Goal: Information Seeking & Learning: Learn about a topic

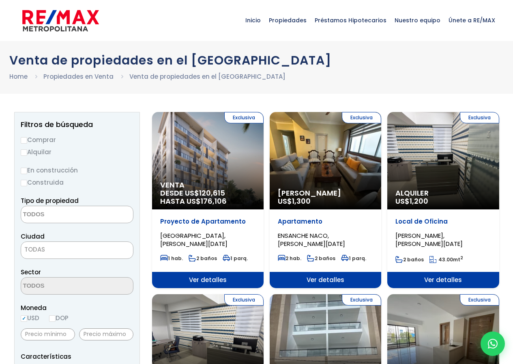
select select
click at [220, 280] on span "Ver detalles" at bounding box center [208, 280] width 112 height 16
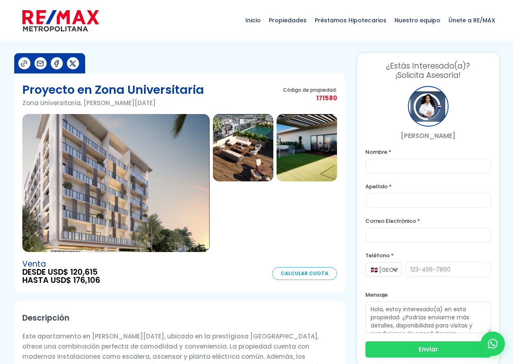
click at [120, 187] on img at bounding box center [115, 183] width 187 height 138
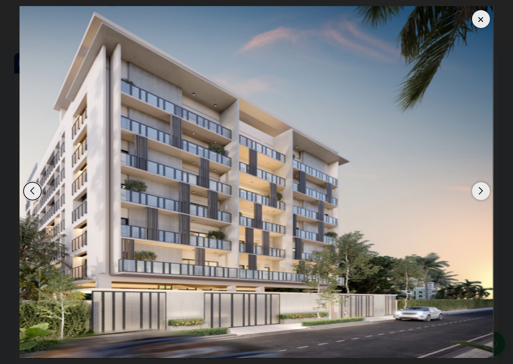
click at [478, 191] on div "Next slide" at bounding box center [481, 191] width 18 height 18
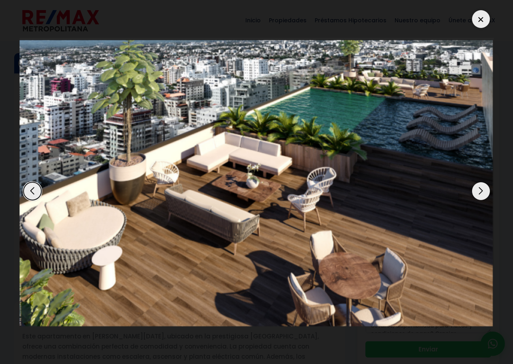
click at [477, 190] on div "Next slide" at bounding box center [481, 191] width 18 height 18
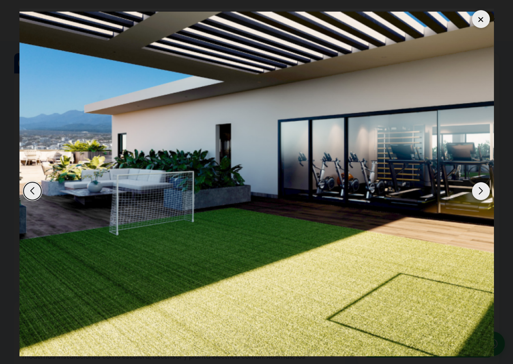
click at [484, 194] on div "Next slide" at bounding box center [481, 191] width 18 height 18
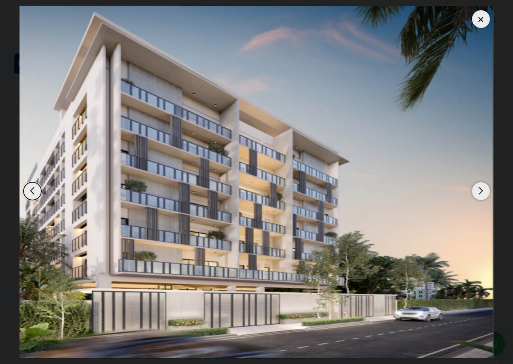
click at [484, 194] on div "Next slide" at bounding box center [481, 191] width 18 height 18
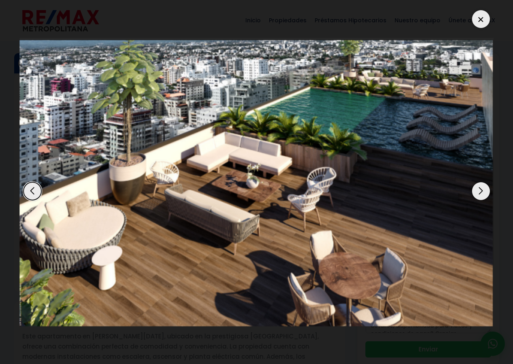
click at [488, 21] on div at bounding box center [481, 19] width 18 height 18
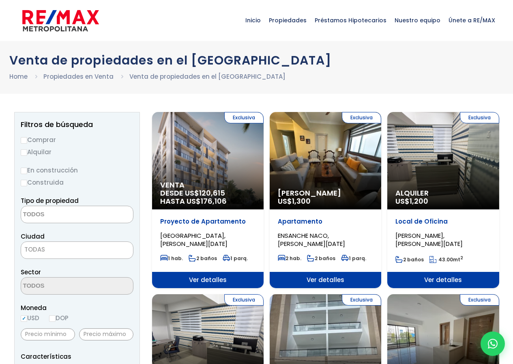
select select
click at [328, 130] on div "Exclusiva Alquiler Amueblado US$ 1,300" at bounding box center [326, 160] width 112 height 97
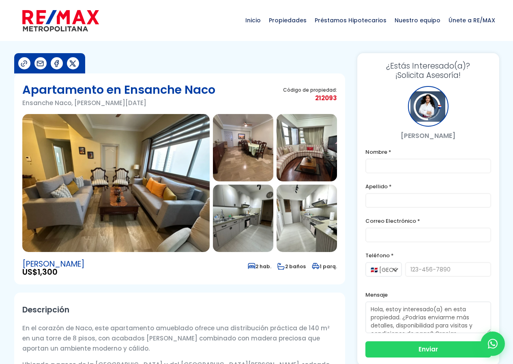
drag, startPoint x: 58, startPoint y: 189, endPoint x: 66, endPoint y: 188, distance: 8.2
click at [58, 189] on img at bounding box center [115, 183] width 187 height 138
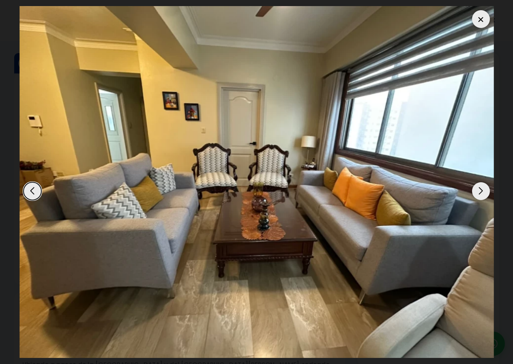
click at [486, 191] on div "Next slide" at bounding box center [481, 191] width 18 height 18
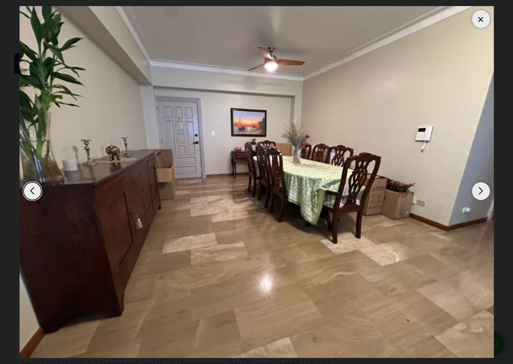
click at [485, 192] on div "Next slide" at bounding box center [481, 191] width 18 height 18
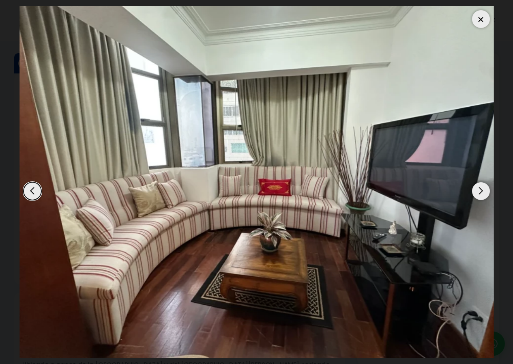
click at [485, 192] on div "Next slide" at bounding box center [481, 191] width 18 height 18
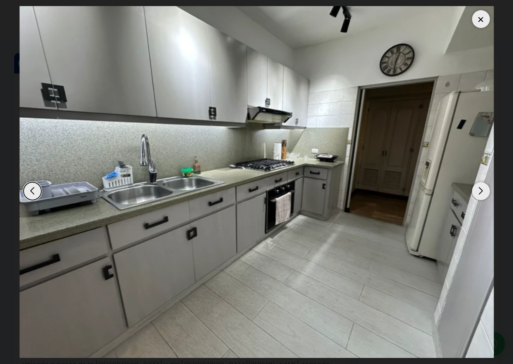
click at [485, 192] on div "Next slide" at bounding box center [481, 191] width 18 height 18
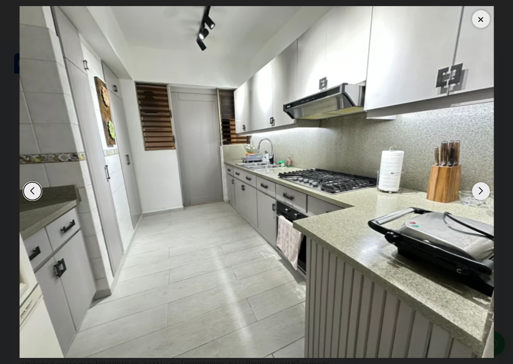
click at [485, 192] on div "Next slide" at bounding box center [481, 191] width 18 height 18
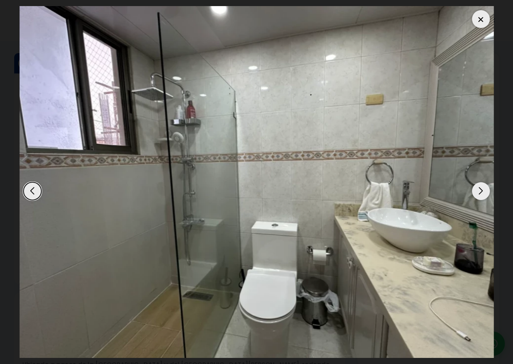
click at [484, 192] on div "Next slide" at bounding box center [481, 191] width 18 height 18
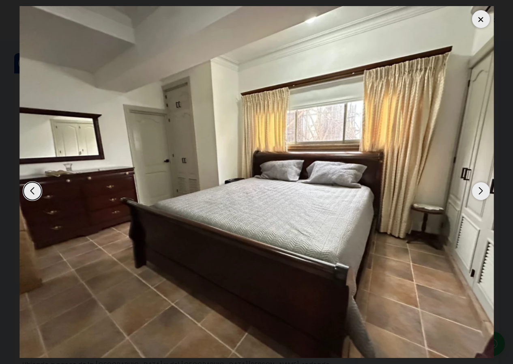
click at [27, 187] on div "Previous slide" at bounding box center [33, 191] width 18 height 18
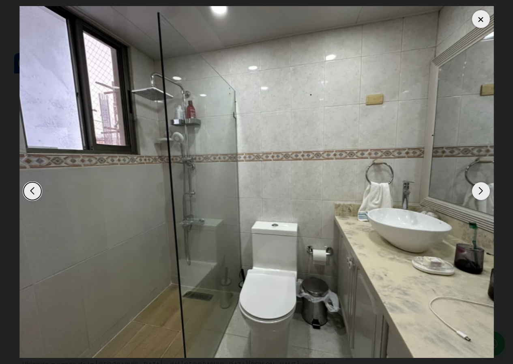
click at [480, 198] on div "Next slide" at bounding box center [481, 191] width 18 height 18
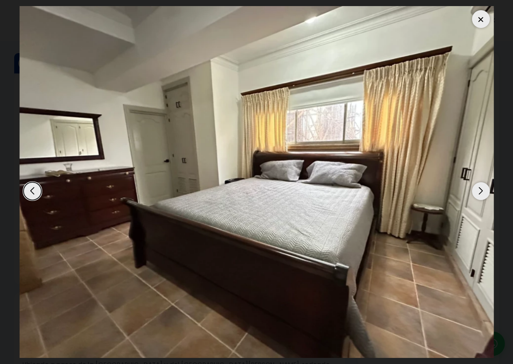
click at [480, 199] on div "Next slide" at bounding box center [481, 191] width 18 height 18
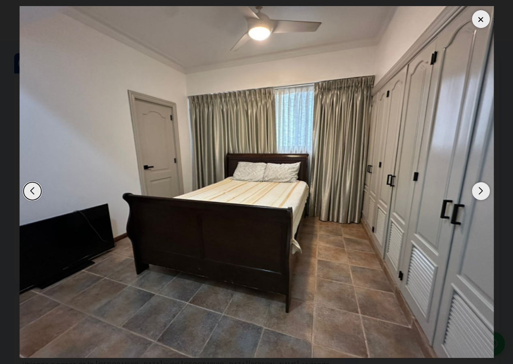
click at [480, 199] on div "Next slide" at bounding box center [481, 191] width 18 height 18
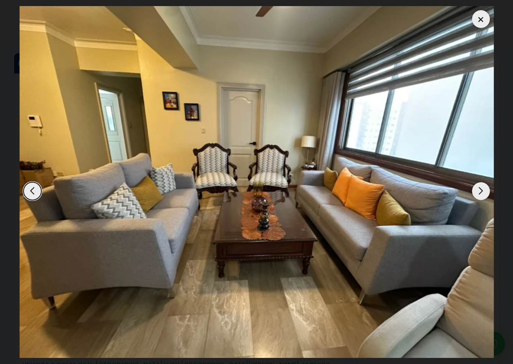
click at [478, 199] on div "Next slide" at bounding box center [481, 191] width 18 height 18
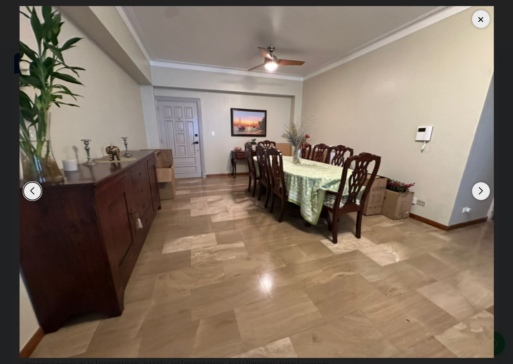
click at [478, 26] on div at bounding box center [481, 19] width 18 height 18
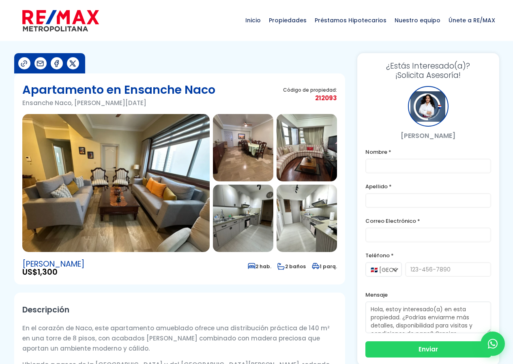
drag, startPoint x: 65, startPoint y: 275, endPoint x: 19, endPoint y: 275, distance: 46.3
click at [17, 275] on section "Apartamento en Ensanche Naco Ensanche Naco, Santo Domingo De Guzmán Código de p…" at bounding box center [179, 178] width 331 height 211
copy span "US$ 1,300"
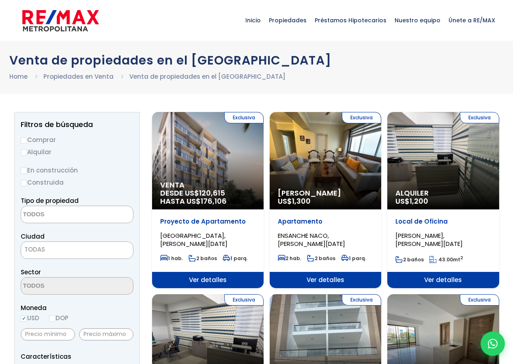
select select
click at [452, 168] on div "Exclusiva Alquiler US$ 1,200" at bounding box center [443, 160] width 112 height 97
click at [442, 282] on span "Ver detalles" at bounding box center [443, 280] width 112 height 16
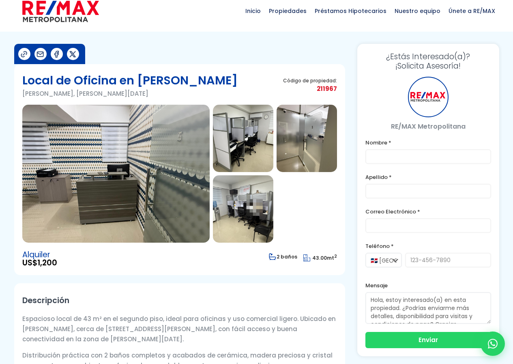
scroll to position [41, 0]
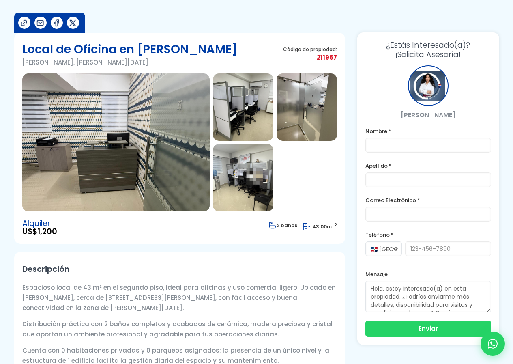
click at [140, 125] on img at bounding box center [115, 142] width 187 height 138
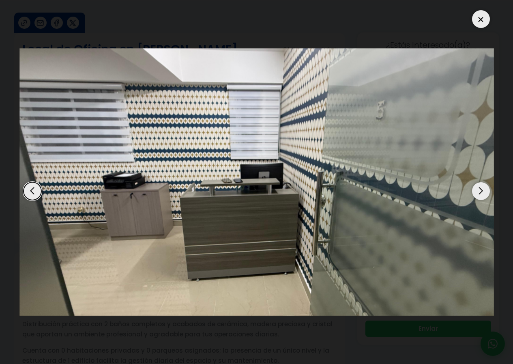
click at [477, 187] on div "Next slide" at bounding box center [481, 191] width 18 height 18
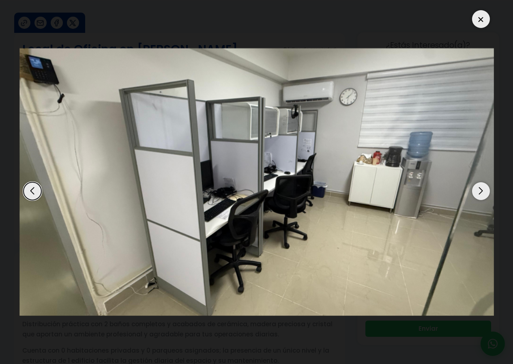
click at [471, 187] on img "2 / 4" at bounding box center [256, 181] width 475 height 267
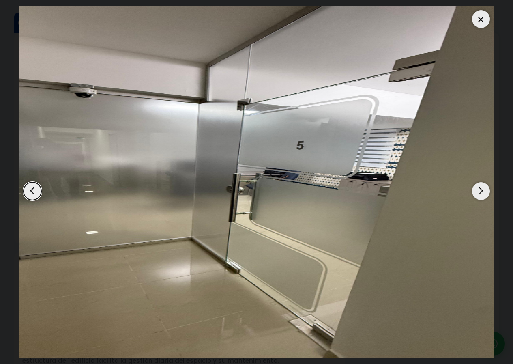
click at [471, 187] on img "3 / 4" at bounding box center [256, 182] width 475 height 352
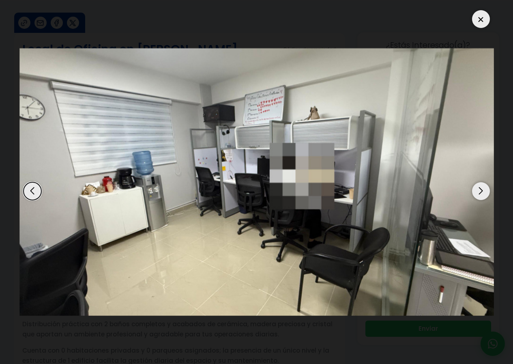
click at [471, 187] on img "4 / 4" at bounding box center [256, 181] width 475 height 267
click at [478, 187] on div "Next slide" at bounding box center [481, 191] width 18 height 18
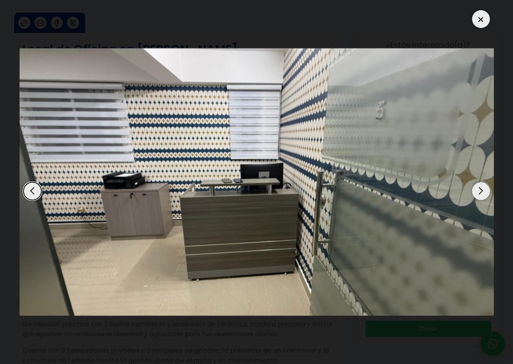
drag, startPoint x: 479, startPoint y: 187, endPoint x: 484, endPoint y: 98, distance: 89.4
click at [480, 187] on div "Next slide" at bounding box center [481, 191] width 18 height 18
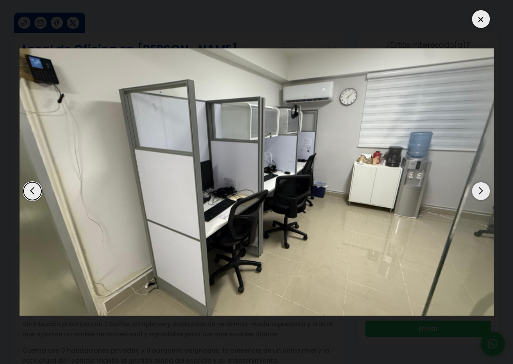
click at [481, 20] on div at bounding box center [481, 19] width 18 height 18
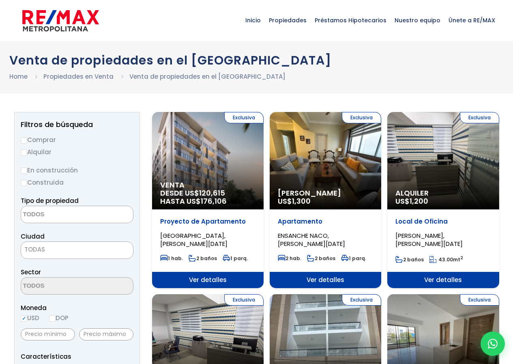
select select
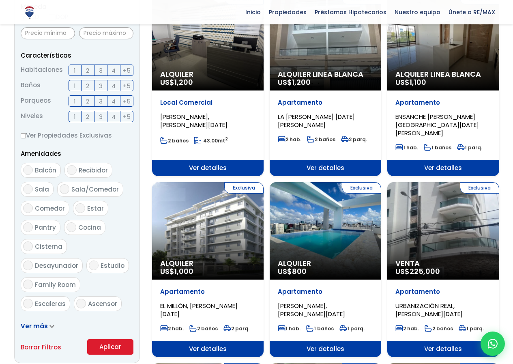
scroll to position [325, 0]
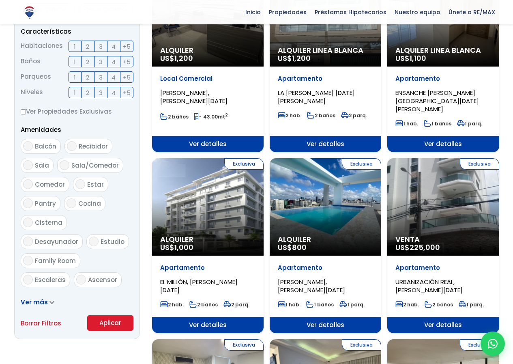
click at [218, 213] on div "Exclusiva Alquiler US$ 1,000" at bounding box center [208, 206] width 112 height 97
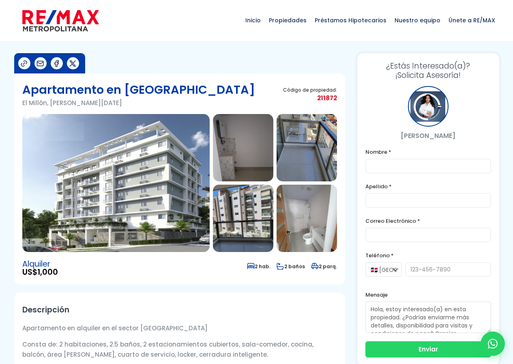
click at [125, 146] on img at bounding box center [115, 183] width 187 height 138
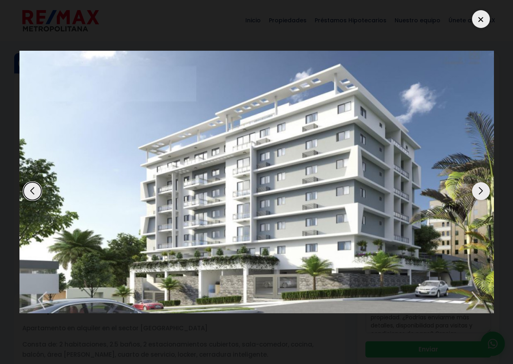
click at [479, 192] on div "Next slide" at bounding box center [481, 191] width 18 height 18
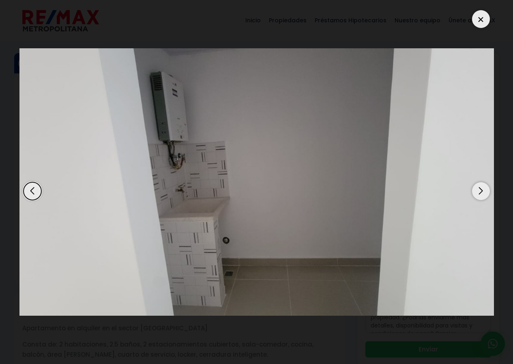
click at [479, 192] on div "Next slide" at bounding box center [481, 191] width 18 height 18
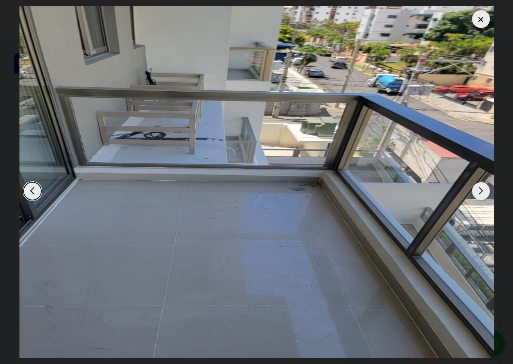
click at [479, 192] on div "Next slide" at bounding box center [481, 191] width 18 height 18
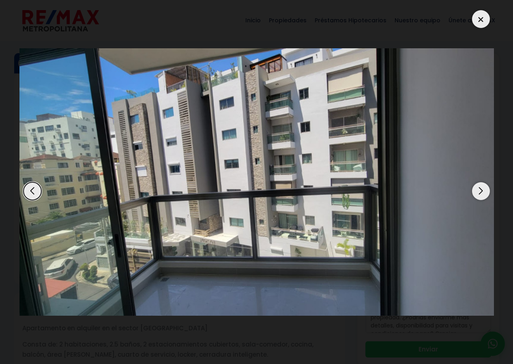
click at [479, 192] on div "Next slide" at bounding box center [481, 191] width 18 height 18
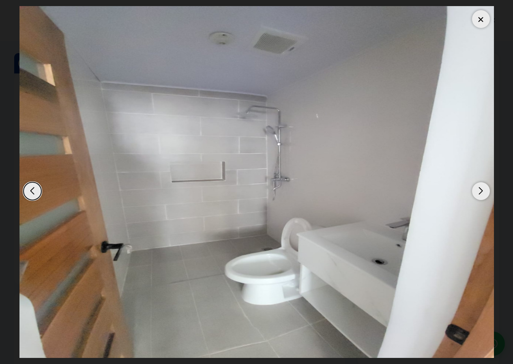
click at [479, 192] on div "Next slide" at bounding box center [481, 191] width 18 height 18
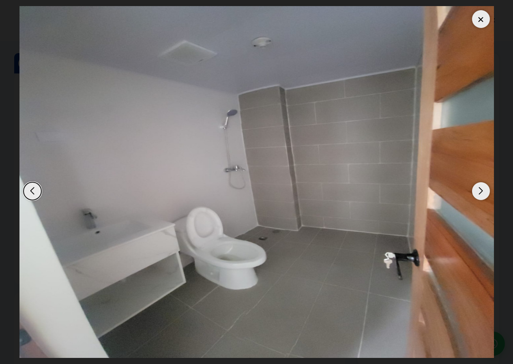
click at [479, 192] on div "Next slide" at bounding box center [481, 191] width 18 height 18
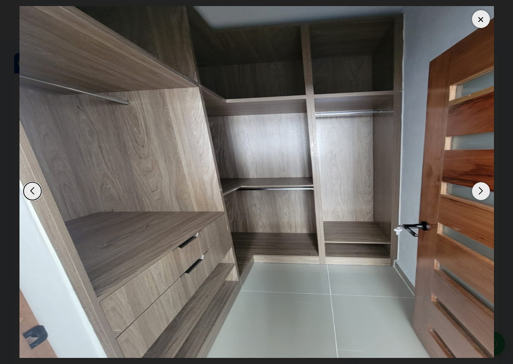
click at [479, 192] on div "Next slide" at bounding box center [481, 191] width 18 height 18
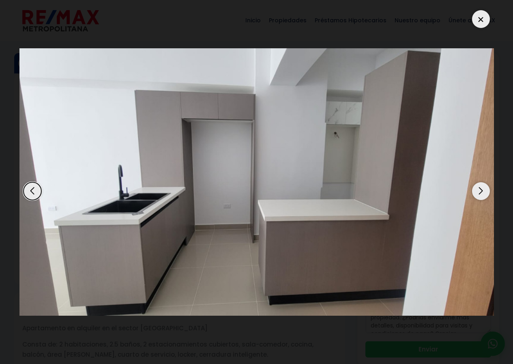
click at [479, 192] on div "Next slide" at bounding box center [481, 191] width 18 height 18
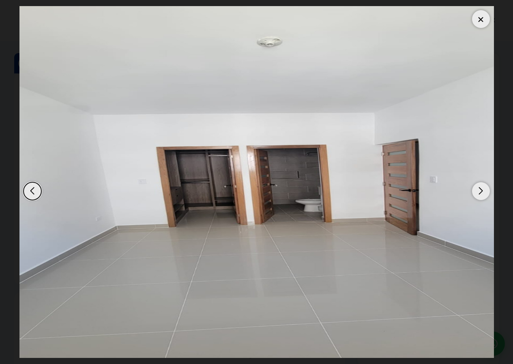
click at [479, 192] on div "Next slide" at bounding box center [481, 191] width 18 height 18
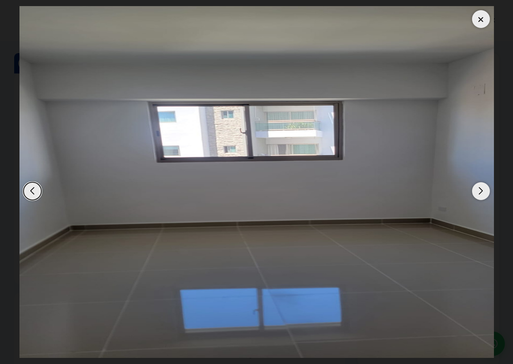
click at [479, 192] on div "Next slide" at bounding box center [481, 191] width 18 height 18
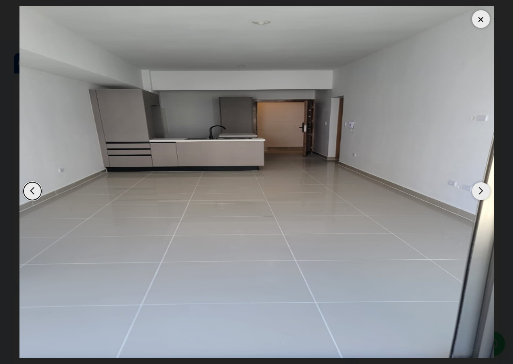
click at [479, 192] on div "Next slide" at bounding box center [481, 191] width 18 height 18
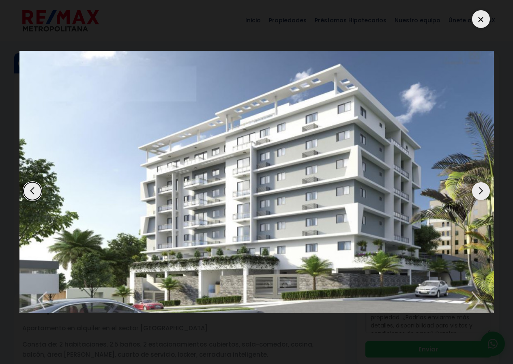
click at [485, 24] on div at bounding box center [256, 182] width 475 height 352
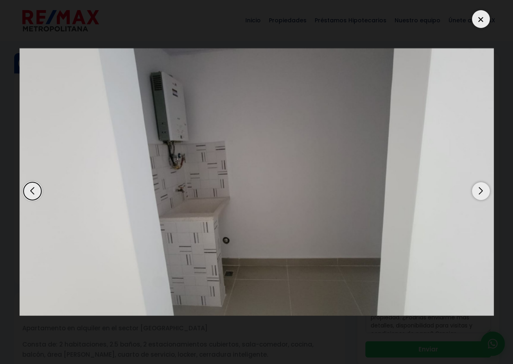
click at [482, 22] on div at bounding box center [481, 19] width 18 height 18
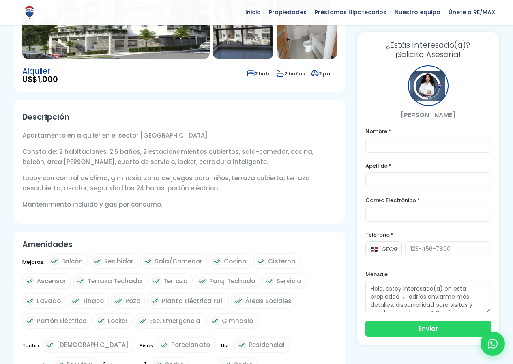
scroll to position [81, 0]
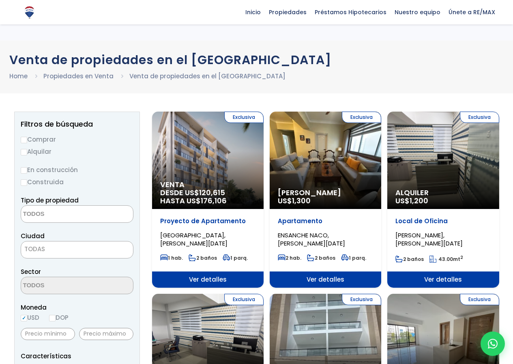
select select
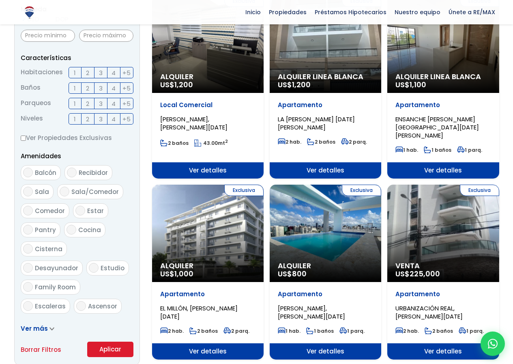
scroll to position [284, 0]
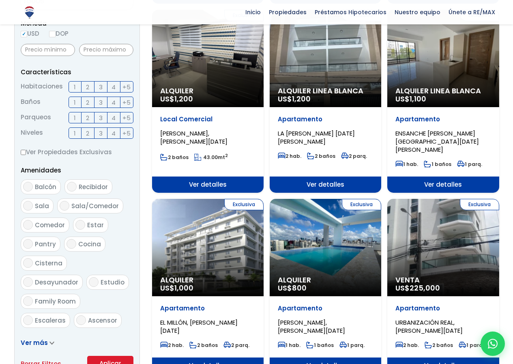
click at [317, 260] on div "Exclusiva Alquiler US$ 800" at bounding box center [326, 247] width 112 height 97
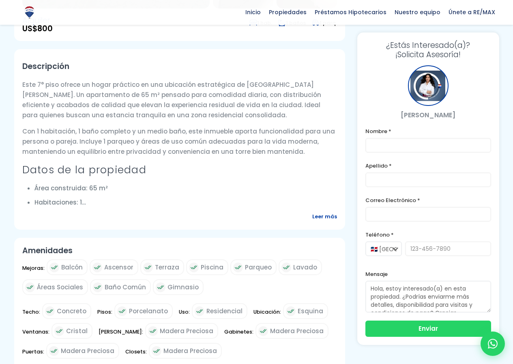
scroll to position [243, 0]
click at [323, 216] on span "Leer más" at bounding box center [324, 216] width 25 height 10
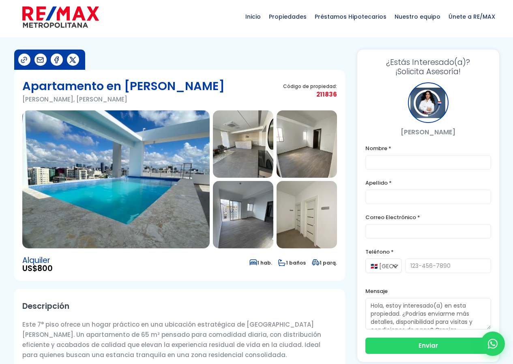
scroll to position [0, 0]
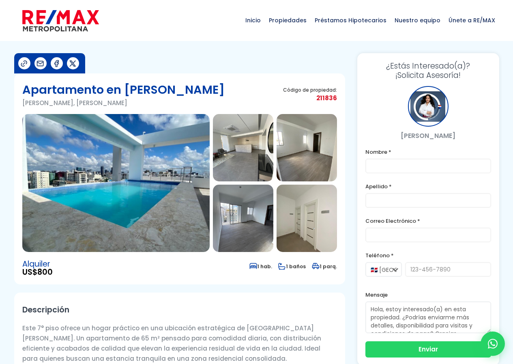
click at [89, 169] on img at bounding box center [115, 183] width 187 height 138
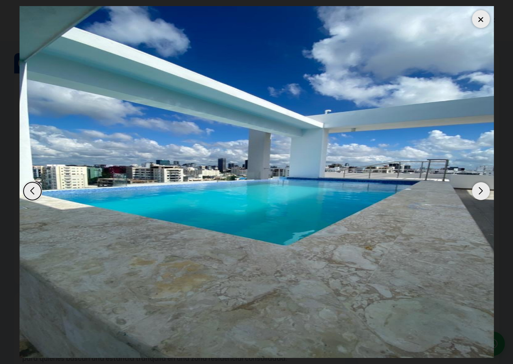
click at [480, 186] on div "Next slide" at bounding box center [481, 191] width 18 height 18
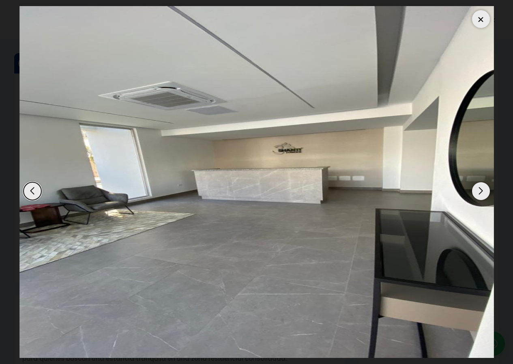
click at [476, 187] on div "Next slide" at bounding box center [481, 191] width 18 height 18
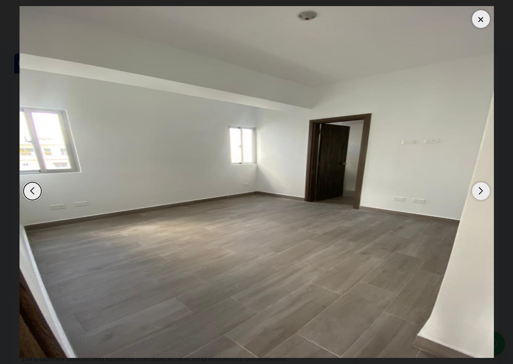
click at [476, 187] on div "Next slide" at bounding box center [481, 191] width 18 height 18
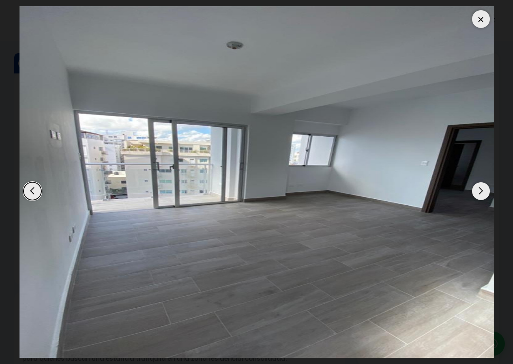
click at [37, 186] on div "Previous slide" at bounding box center [33, 191] width 18 height 18
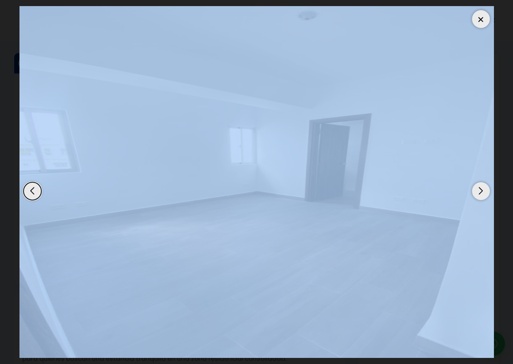
click at [37, 186] on div "Previous slide" at bounding box center [33, 191] width 18 height 18
click at [29, 194] on div "Previous slide" at bounding box center [33, 191] width 18 height 18
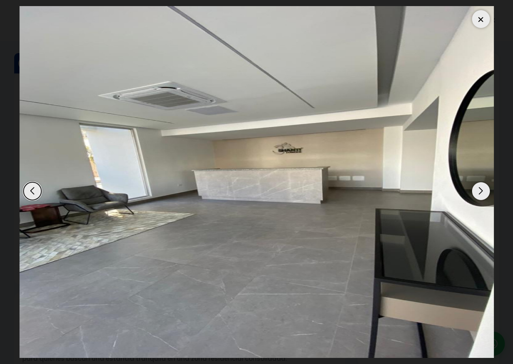
click at [269, 173] on img "2 / 6" at bounding box center [256, 182] width 475 height 352
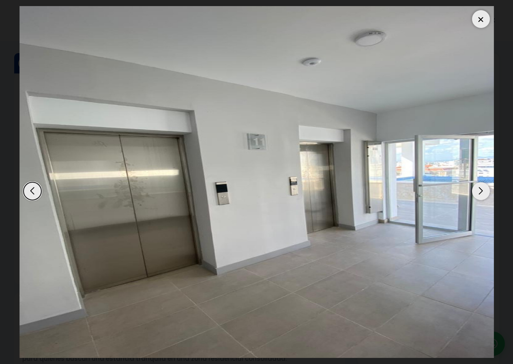
click at [32, 193] on div "Previous slide" at bounding box center [33, 191] width 18 height 18
click at [477, 21] on div at bounding box center [481, 19] width 18 height 18
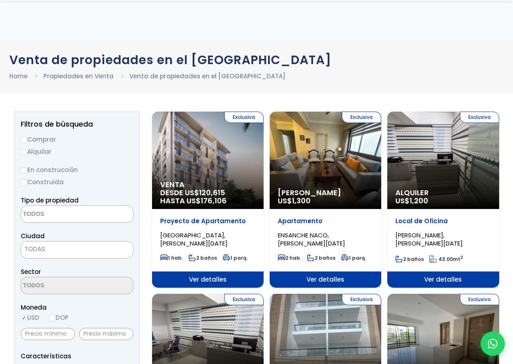
select select
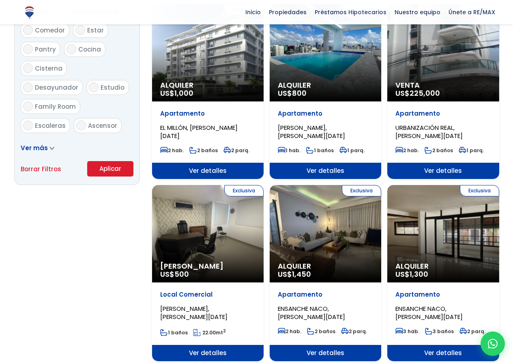
scroll to position [487, 0]
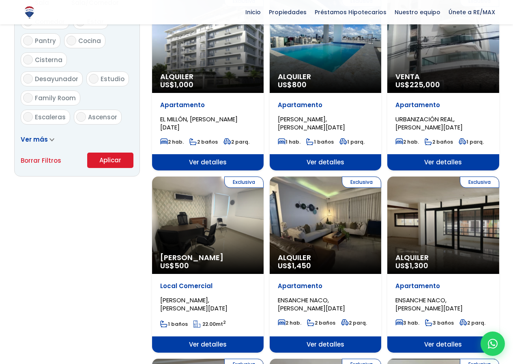
click at [187, 225] on div "Exclusiva Alquiler Amueblado US$ 500" at bounding box center [208, 224] width 112 height 97
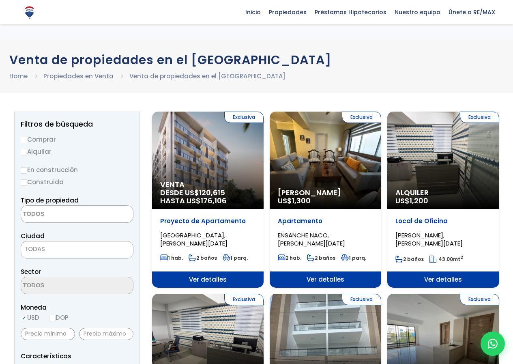
select select
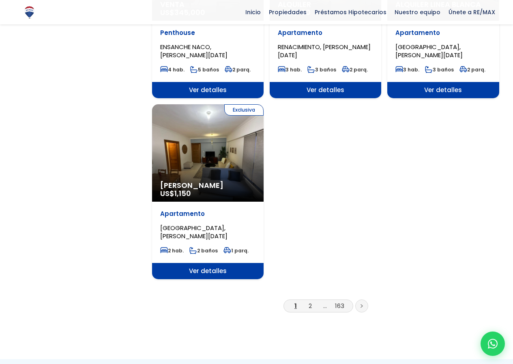
scroll to position [934, 0]
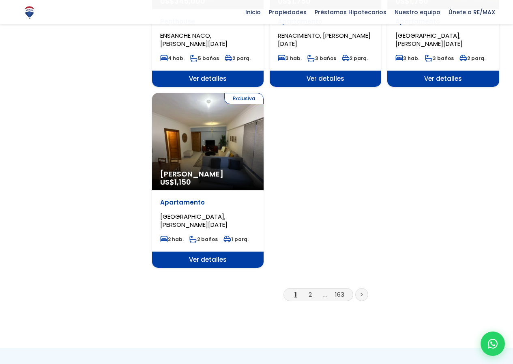
click at [308, 289] on li "2" at bounding box center [310, 294] width 13 height 10
click at [310, 290] on link "2" at bounding box center [310, 294] width 3 height 9
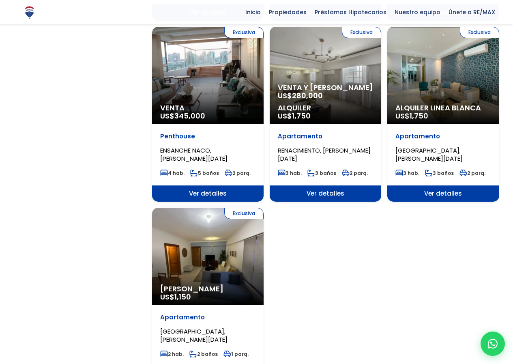
scroll to position [812, 0]
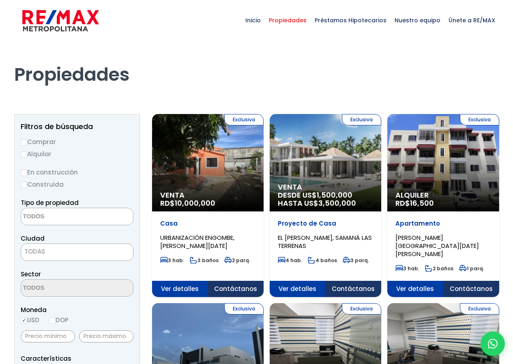
select select
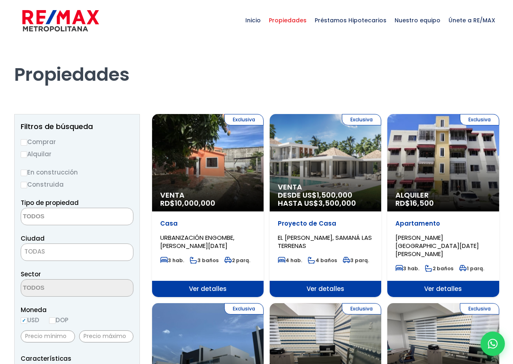
click at [214, 203] on span "10,000,000" at bounding box center [195, 203] width 41 height 10
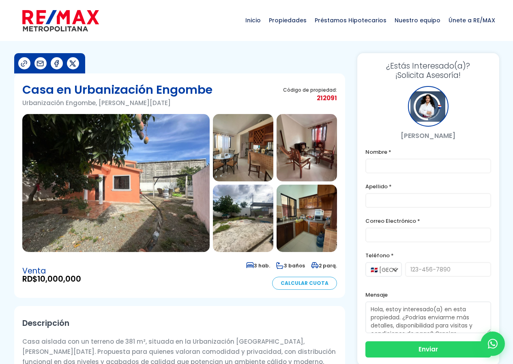
scroll to position [81, 0]
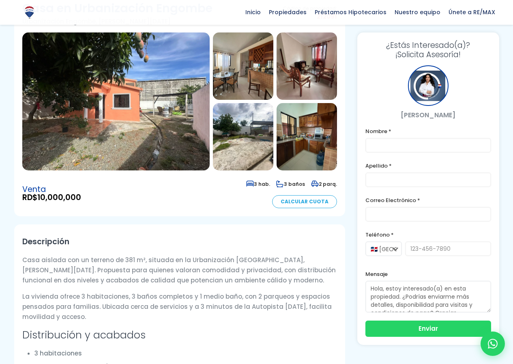
click at [120, 131] on img at bounding box center [115, 101] width 187 height 138
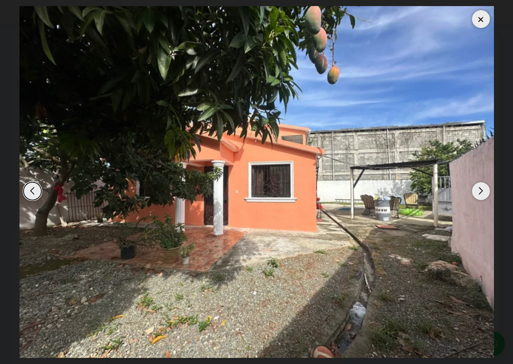
click at [471, 193] on img "1 / 9" at bounding box center [256, 182] width 475 height 352
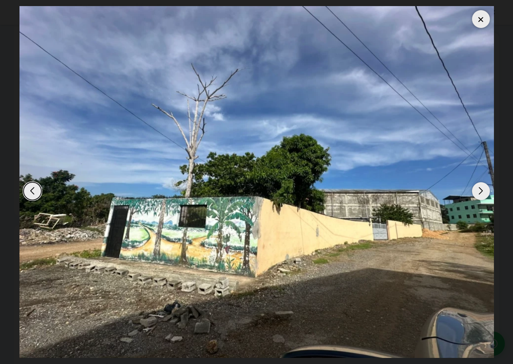
click at [479, 190] on div "Next slide" at bounding box center [481, 191] width 18 height 18
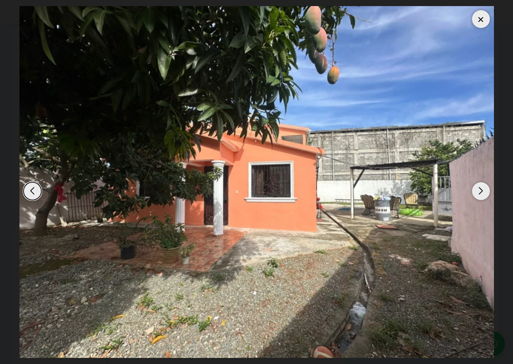
click at [479, 190] on div "Next slide" at bounding box center [481, 191] width 18 height 18
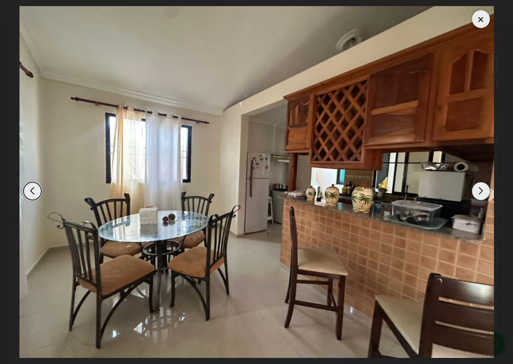
click at [474, 193] on div "Next slide" at bounding box center [481, 191] width 18 height 18
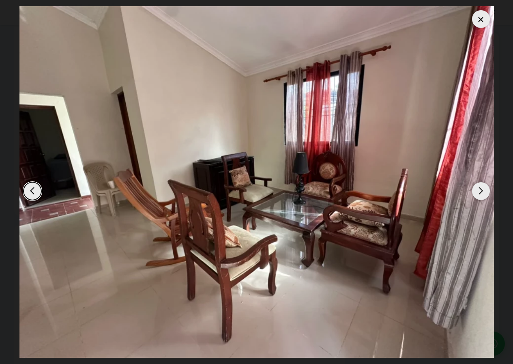
click at [474, 194] on div "Next slide" at bounding box center [481, 191] width 18 height 18
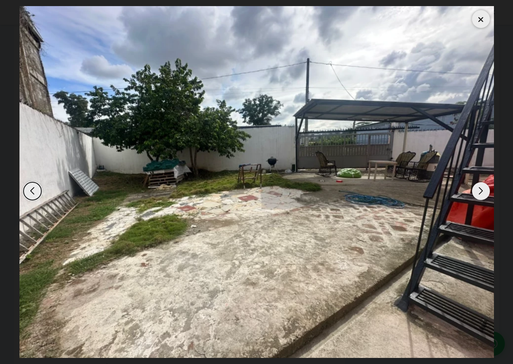
click at [474, 194] on div "Next slide" at bounding box center [481, 191] width 18 height 18
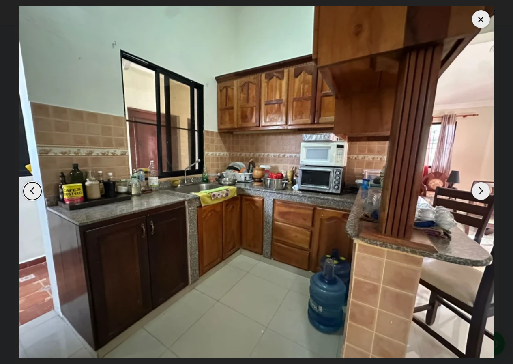
click at [473, 196] on div "Next slide" at bounding box center [481, 191] width 18 height 18
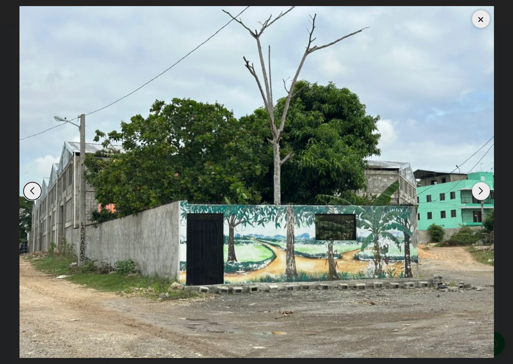
click at [37, 191] on div "Previous slide" at bounding box center [33, 191] width 18 height 18
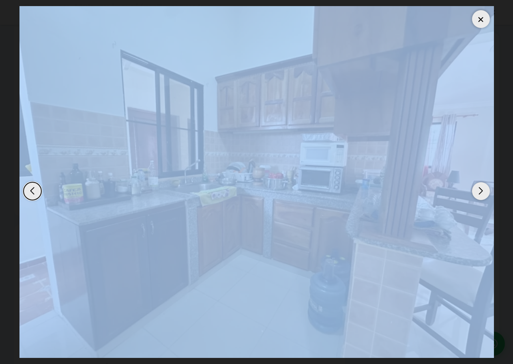
click at [37, 191] on div "Previous slide" at bounding box center [33, 191] width 18 height 18
click at [159, 181] on img "5 / 9" at bounding box center [256, 182] width 475 height 352
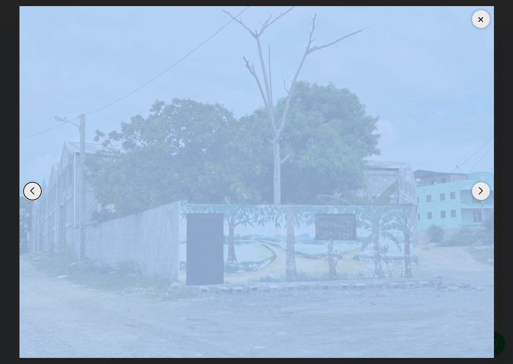
click at [37, 188] on div "Previous slide" at bounding box center [33, 191] width 18 height 18
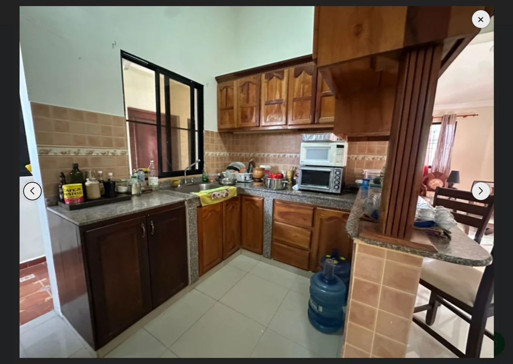
click at [37, 188] on div "Previous slide" at bounding box center [33, 191] width 18 height 18
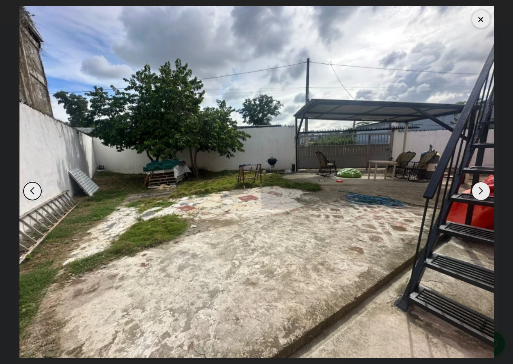
click at [474, 196] on div "Next slide" at bounding box center [481, 191] width 18 height 18
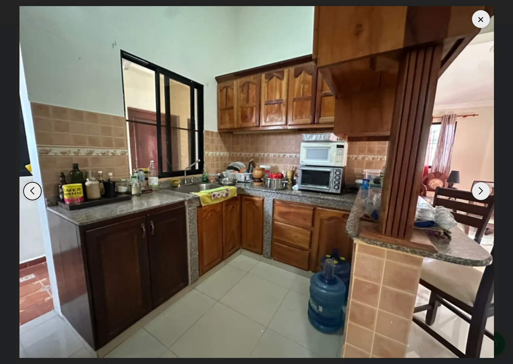
click at [474, 196] on div "Next slide" at bounding box center [481, 191] width 18 height 18
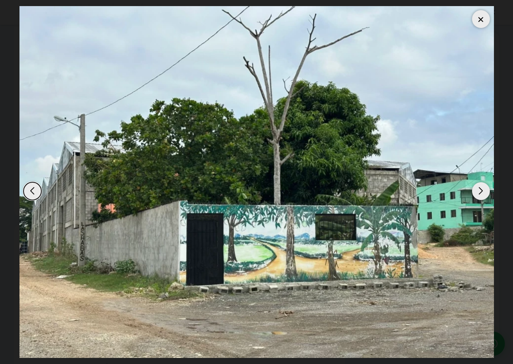
click at [473, 197] on div at bounding box center [256, 182] width 475 height 352
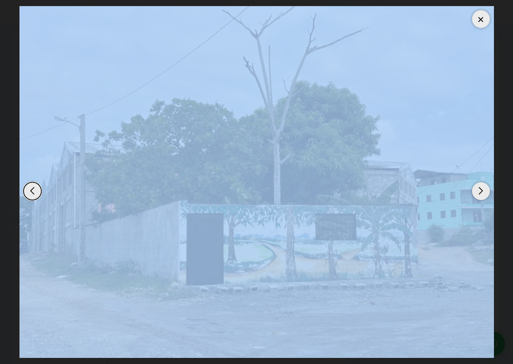
click at [474, 19] on div at bounding box center [481, 19] width 18 height 18
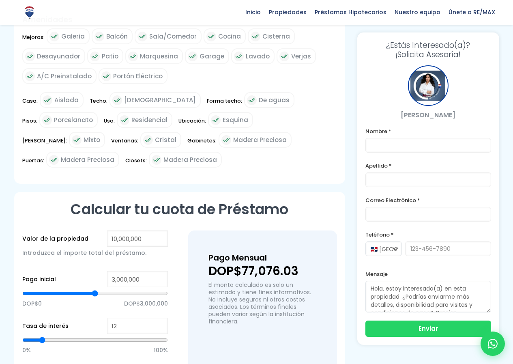
scroll to position [406, 0]
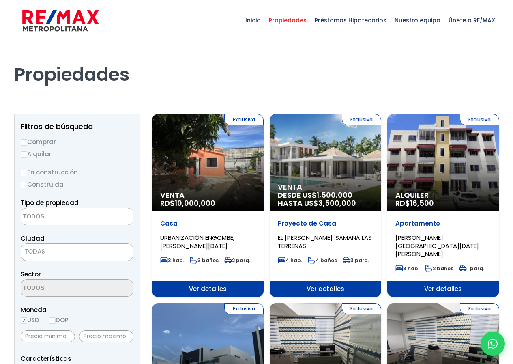
select select
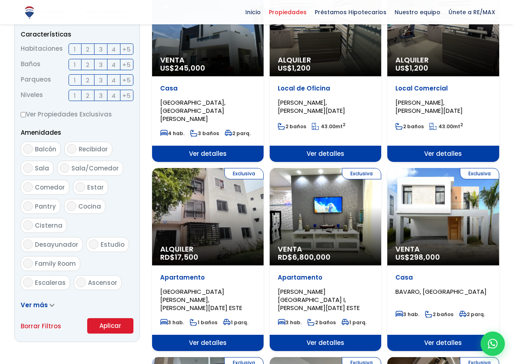
scroll to position [325, 0]
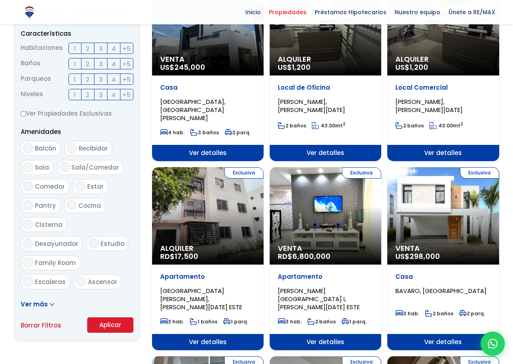
click at [324, 200] on div "Exclusiva Venta RD$ 6,800,000" at bounding box center [326, 215] width 112 height 97
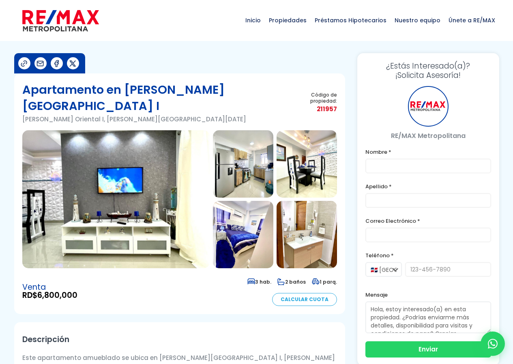
click at [104, 172] on img at bounding box center [115, 199] width 187 height 138
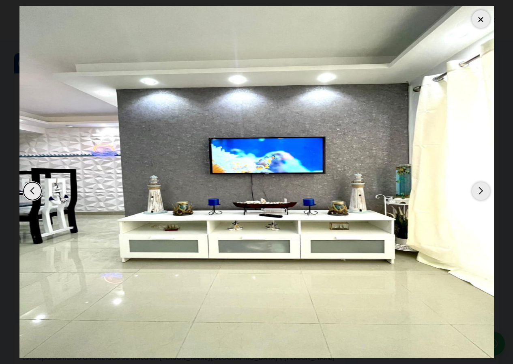
click at [484, 192] on div "Next slide" at bounding box center [481, 191] width 18 height 18
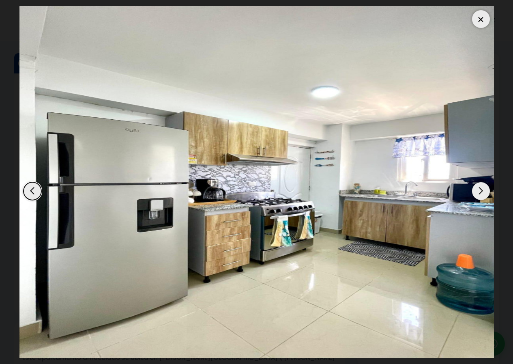
click at [484, 192] on div "Next slide" at bounding box center [481, 191] width 18 height 18
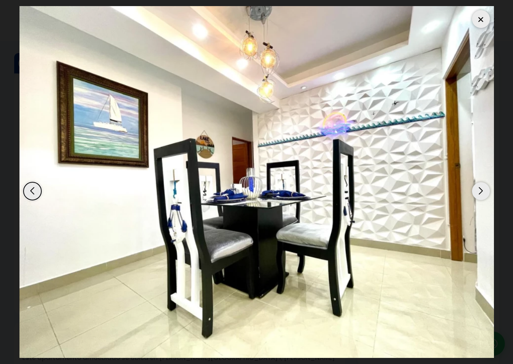
click at [484, 192] on div "Next slide" at bounding box center [481, 191] width 18 height 18
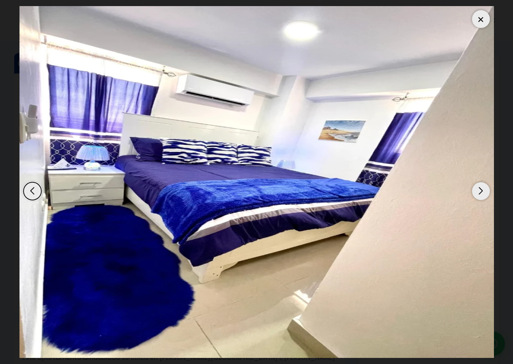
click at [484, 192] on div "Next slide" at bounding box center [481, 191] width 18 height 18
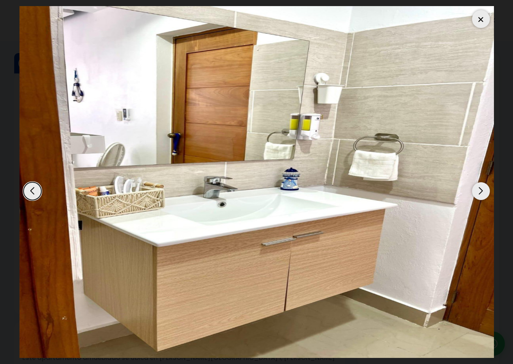
click at [484, 192] on div "Next slide" at bounding box center [481, 191] width 18 height 18
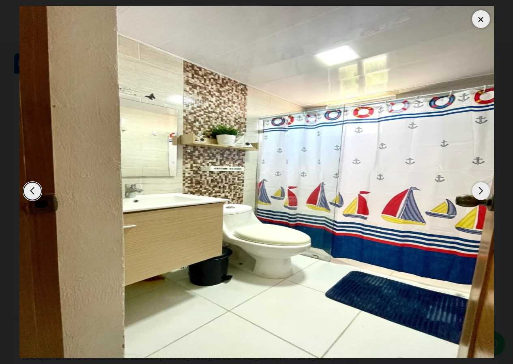
click at [484, 192] on div "Next slide" at bounding box center [481, 191] width 18 height 18
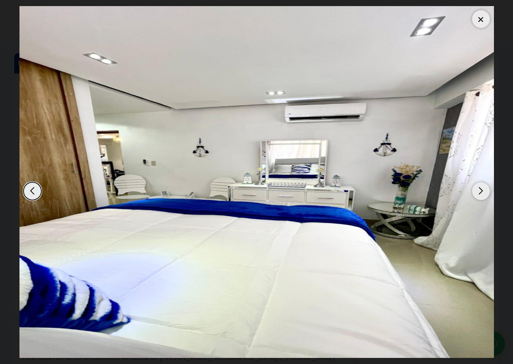
click at [484, 192] on div "Next slide" at bounding box center [481, 191] width 18 height 18
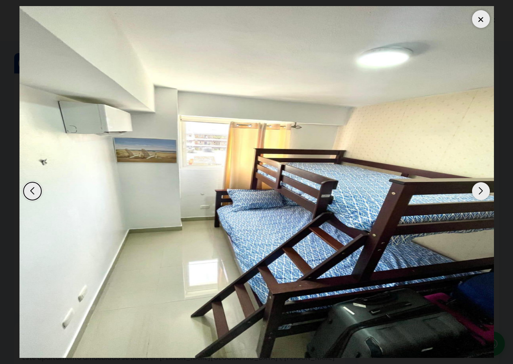
click at [484, 192] on div "Next slide" at bounding box center [481, 191] width 18 height 18
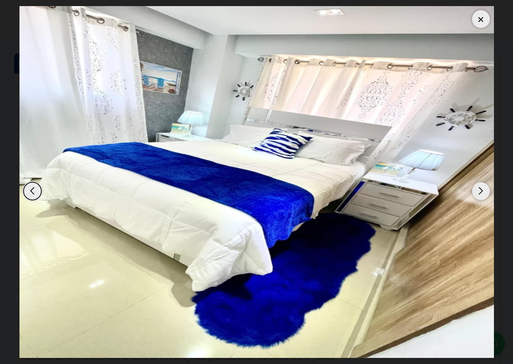
click at [482, 192] on div "Next slide" at bounding box center [481, 191] width 18 height 18
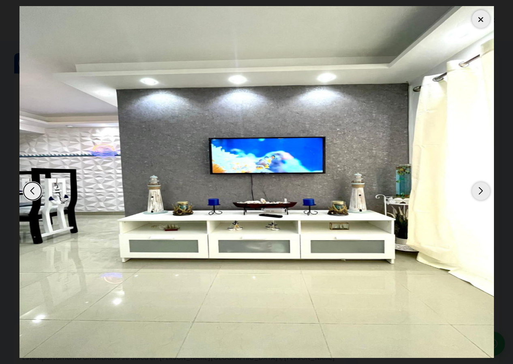
click at [478, 16] on div at bounding box center [481, 19] width 18 height 18
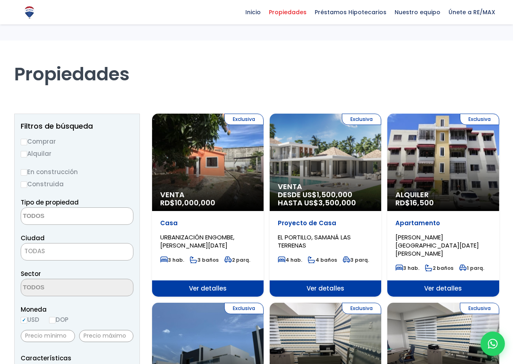
select select
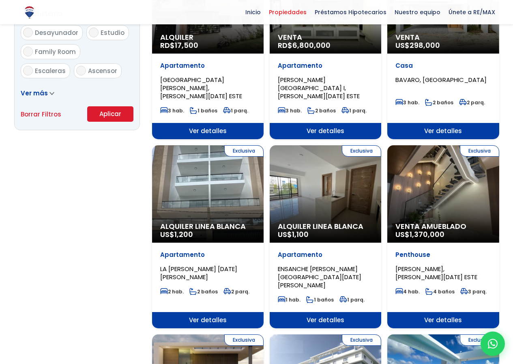
scroll to position [690, 0]
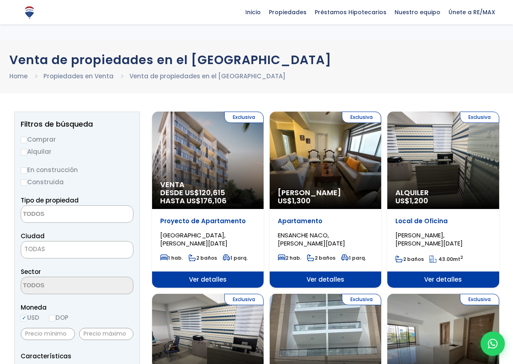
select select
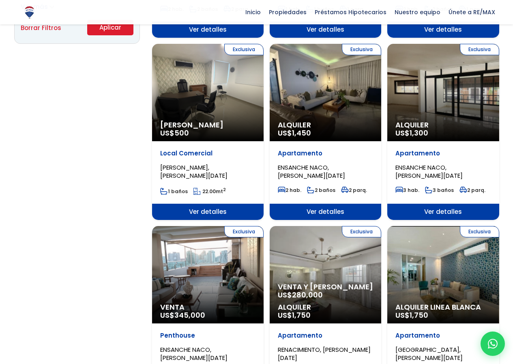
scroll to position [569, 0]
